Goal: Information Seeking & Learning: Learn about a topic

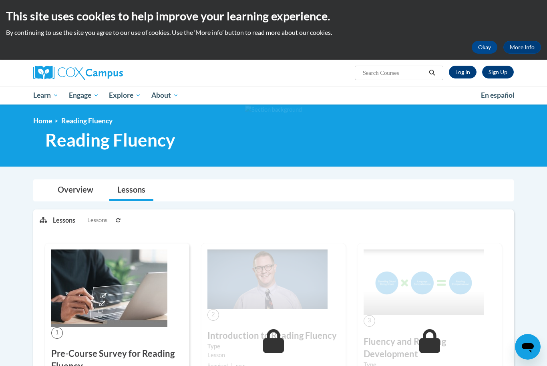
click at [0, 0] on span "All Courses" at bounding box center [0, 0] width 0 height 0
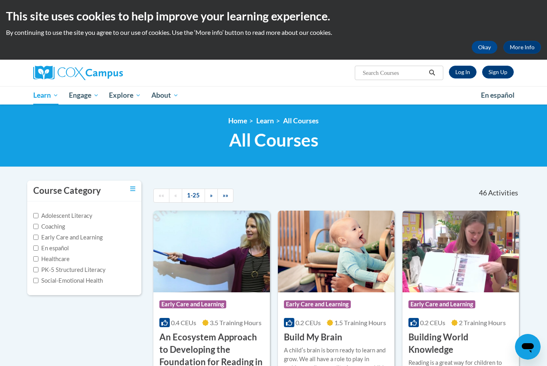
click at [463, 72] on link "Log In" at bounding box center [463, 72] width 28 height 13
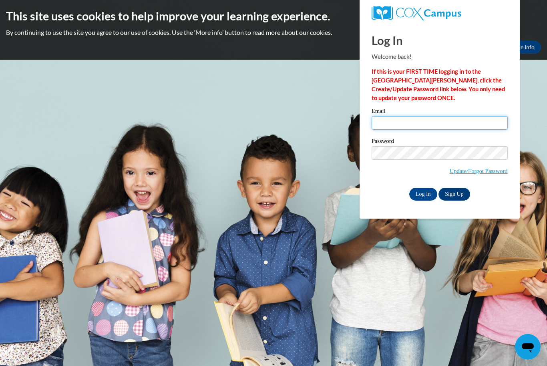
click at [447, 123] on input "Email" at bounding box center [440, 123] width 136 height 14
type input "Indiyareid127@gmail.com"
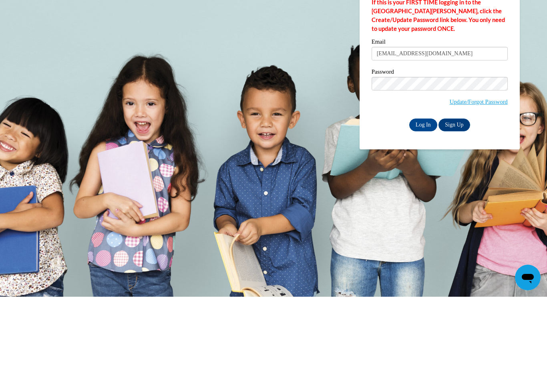
click at [427, 188] on input "Log In" at bounding box center [423, 194] width 28 height 13
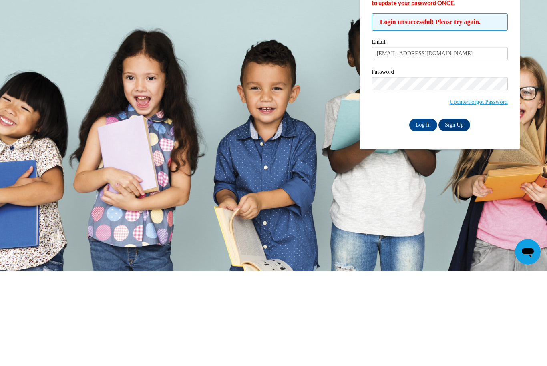
click at [428, 213] on input "Log In" at bounding box center [423, 219] width 28 height 13
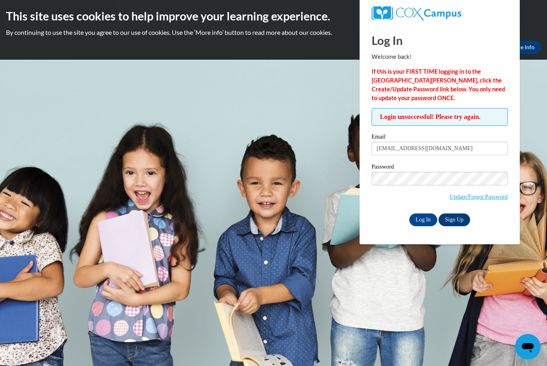
click at [490, 197] on link "Update/Forgot Password" at bounding box center [479, 196] width 58 height 6
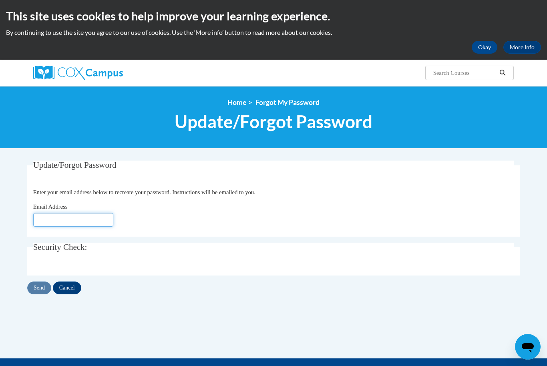
click at [68, 217] on input "Email Address" at bounding box center [73, 220] width 80 height 14
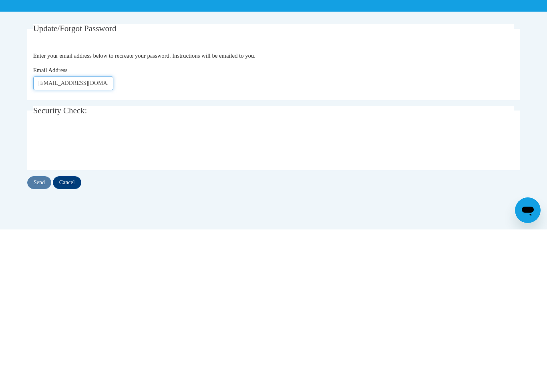
type input "[EMAIL_ADDRESS][DOMAIN_NAME]"
click button "Refresh captcha" at bounding box center [0, 0] width 0 height 0
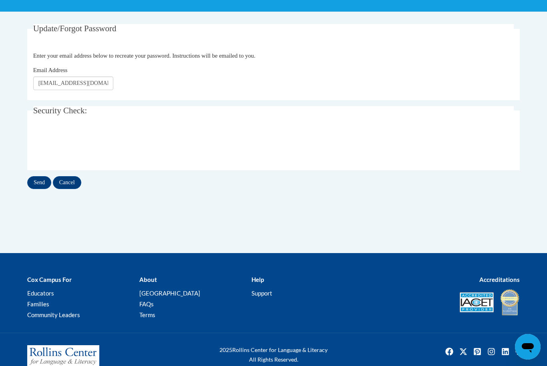
click at [38, 181] on input "Send" at bounding box center [39, 182] width 24 height 13
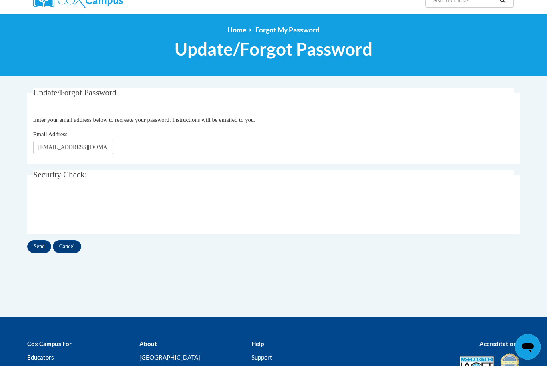
scroll to position [0, 0]
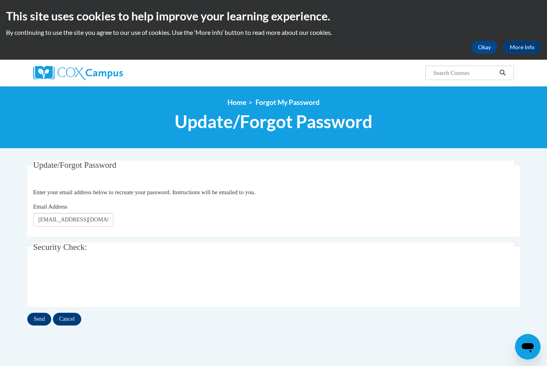
click at [69, 318] on input "Cancel" at bounding box center [67, 319] width 28 height 13
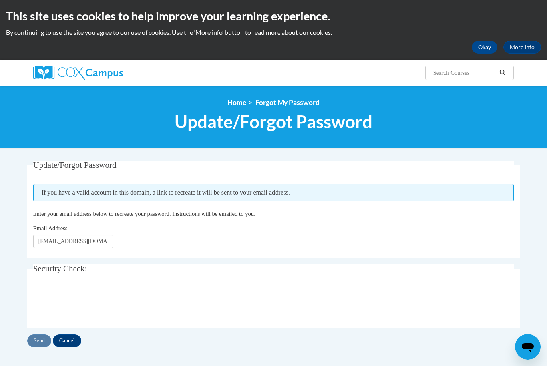
click at [483, 50] on button "Okay" at bounding box center [485, 47] width 26 height 13
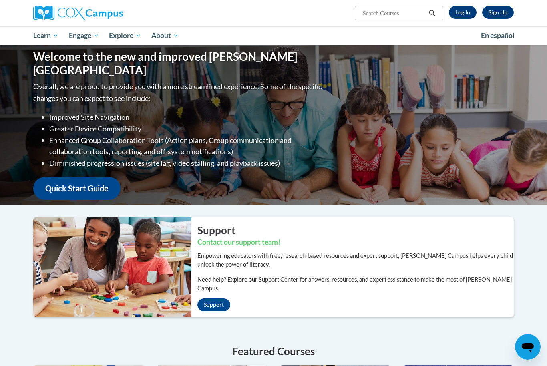
click at [462, 14] on link "Log In" at bounding box center [463, 12] width 28 height 13
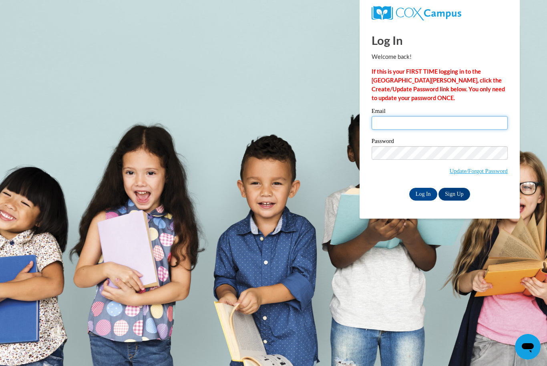
click at [466, 122] on input "Email" at bounding box center [440, 123] width 136 height 14
type input "Indiyareid127@gmail.com"
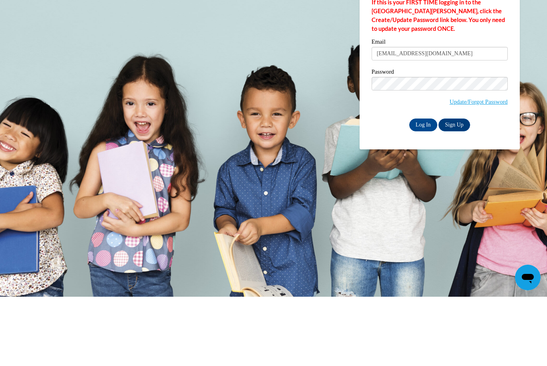
click at [423, 188] on input "Log In" at bounding box center [423, 194] width 28 height 13
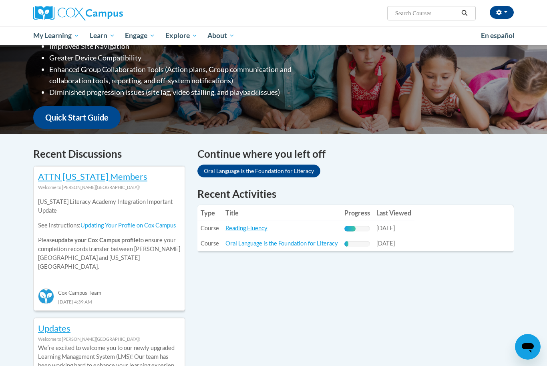
scroll to position [147, 0]
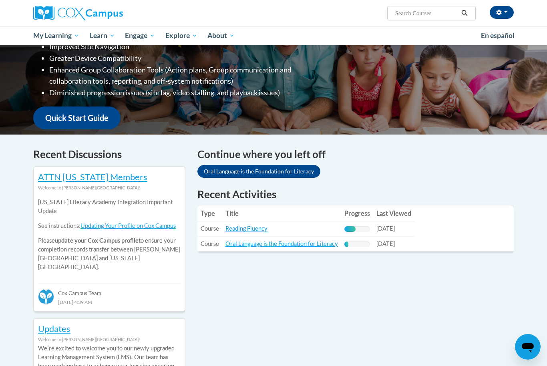
click at [243, 230] on link "Reading Fluency" at bounding box center [247, 228] width 42 height 7
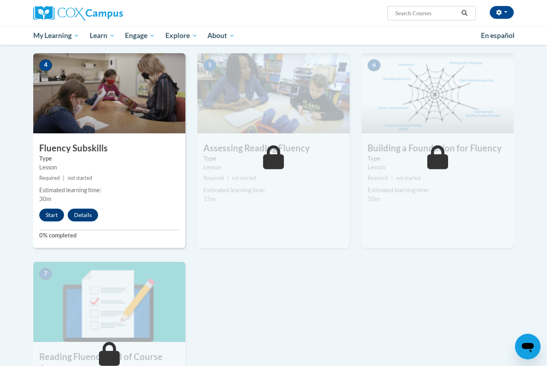
scroll to position [377, 0]
click at [54, 212] on button "Start" at bounding box center [51, 215] width 25 height 13
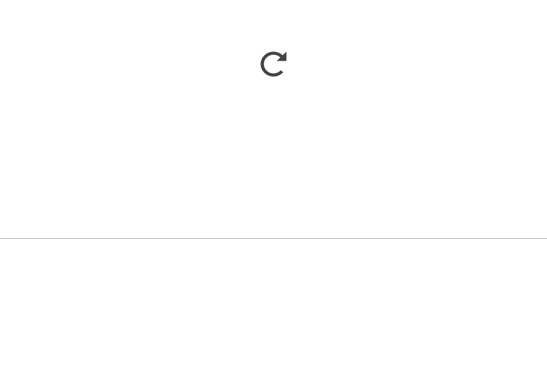
scroll to position [647, 0]
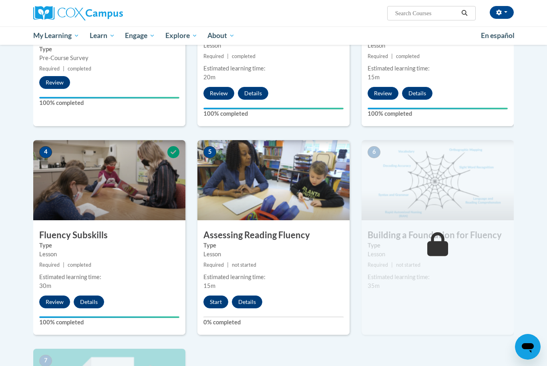
scroll to position [315, 0]
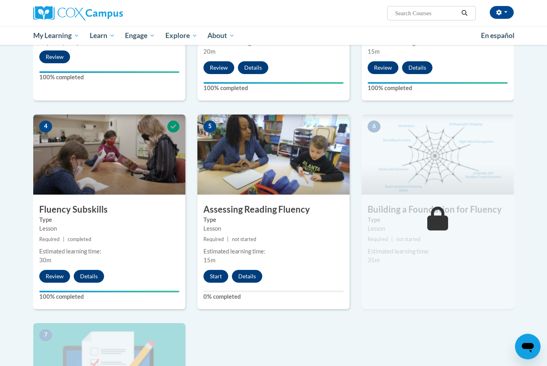
click at [220, 278] on button "Start" at bounding box center [215, 276] width 25 height 13
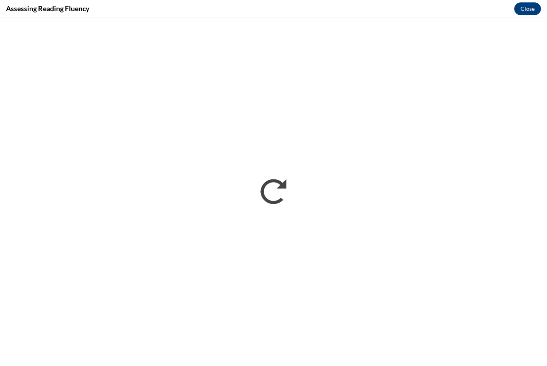
scroll to position [350, 0]
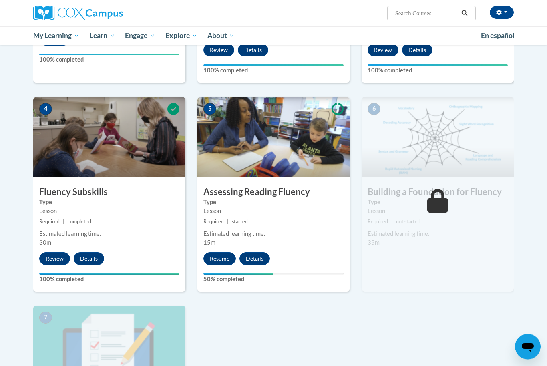
scroll to position [333, 0]
click at [225, 258] on button "Resume" at bounding box center [219, 258] width 32 height 13
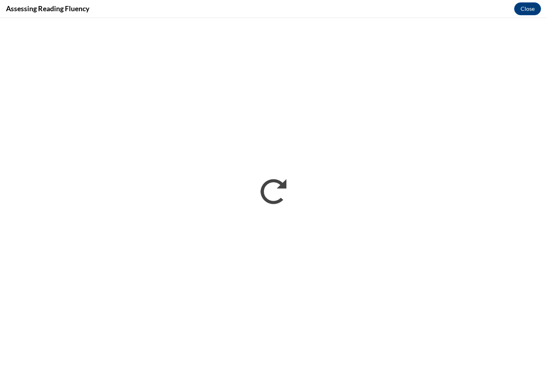
scroll to position [522, 0]
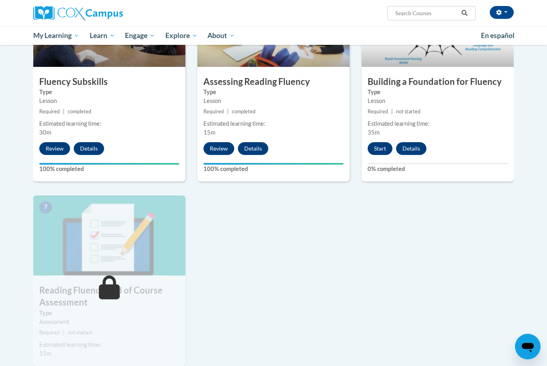
scroll to position [443, 0]
click at [372, 147] on button "Start" at bounding box center [380, 148] width 25 height 13
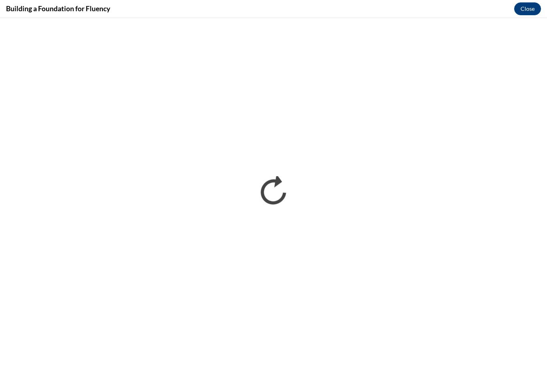
scroll to position [0, 0]
